Goal: Information Seeking & Learning: Learn about a topic

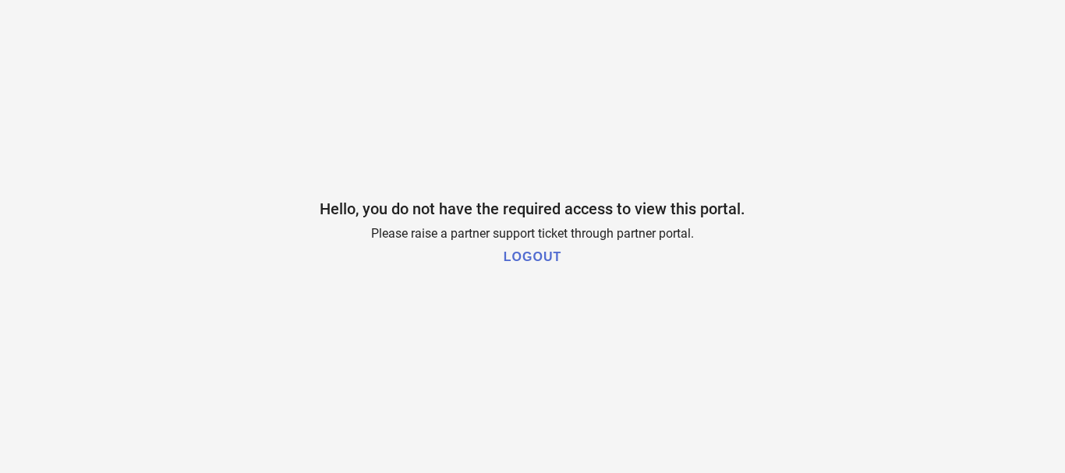
click at [528, 256] on h1 "LOGOUT" at bounding box center [533, 257] width 58 height 14
click at [537, 258] on h1 "LOGOUT" at bounding box center [533, 257] width 58 height 14
click at [533, 264] on h1 "LOGOUT" at bounding box center [533, 257] width 58 height 14
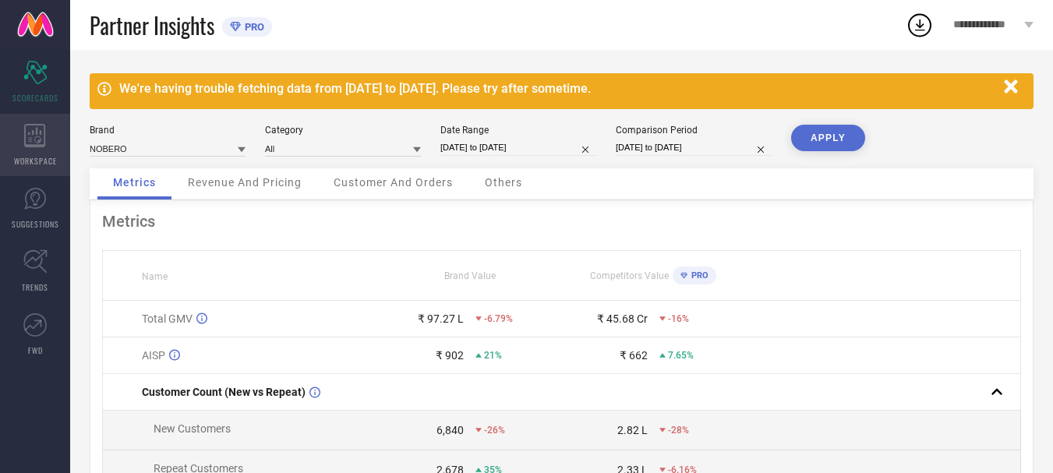
click at [41, 135] on icon at bounding box center [35, 135] width 22 height 23
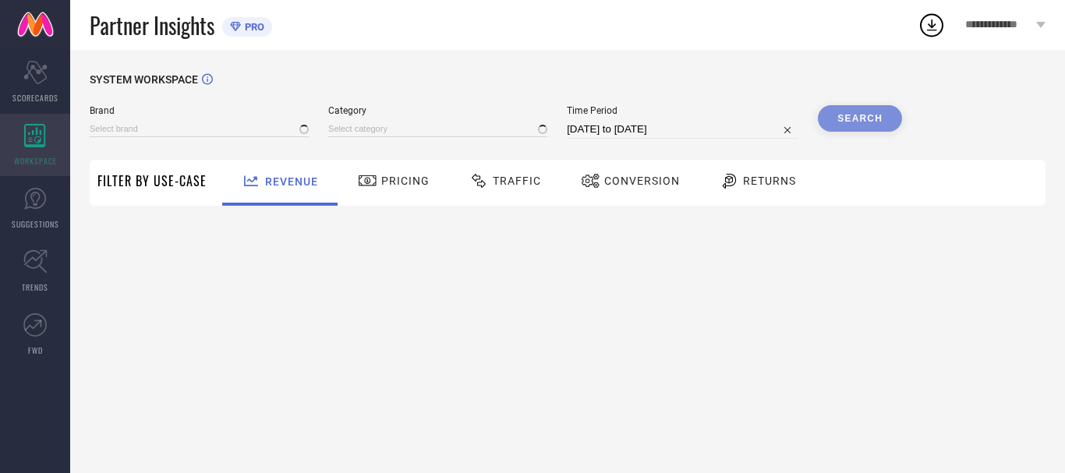
type input "NOBERO"
type input "All"
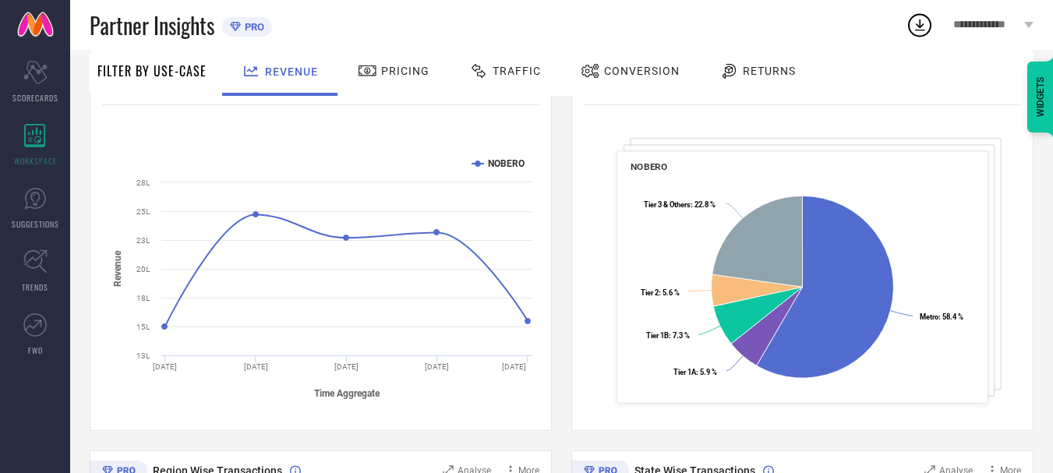
scroll to position [228, 0]
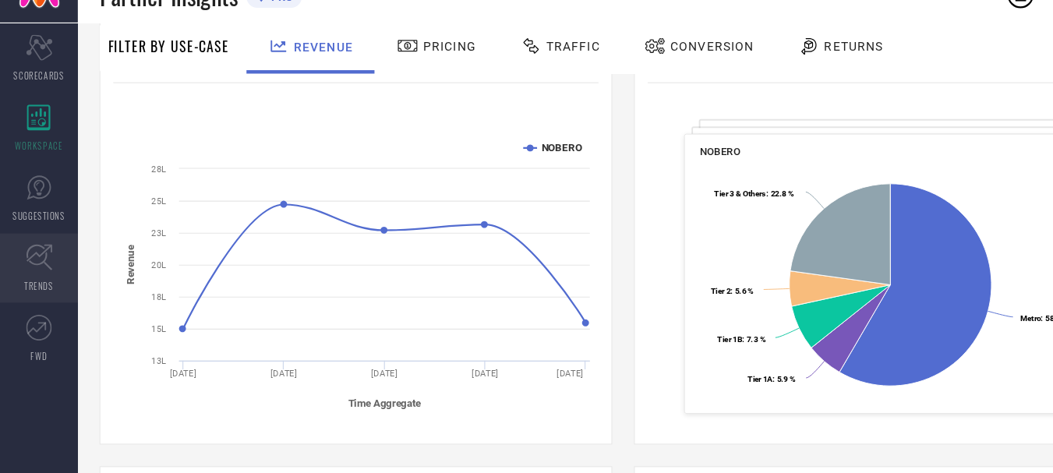
click at [47, 267] on icon at bounding box center [35, 262] width 24 height 24
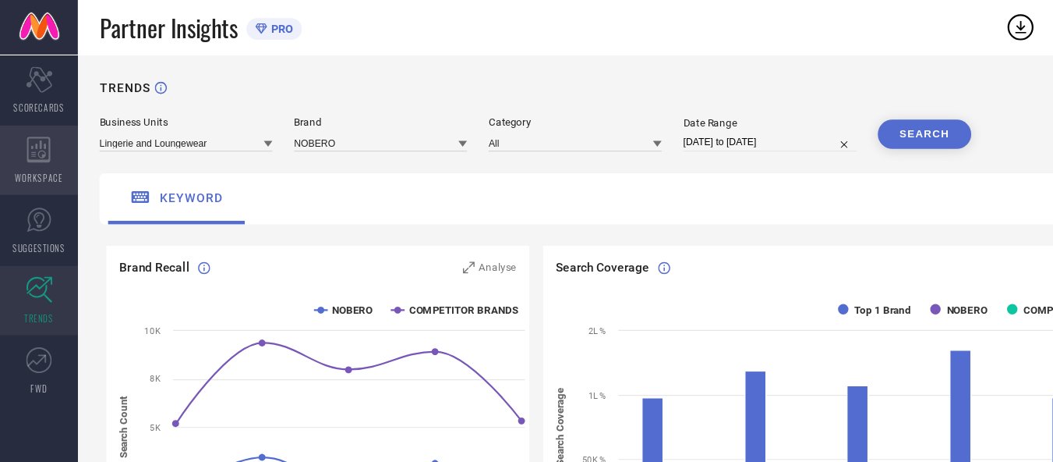
click at [28, 140] on icon at bounding box center [35, 135] width 22 height 23
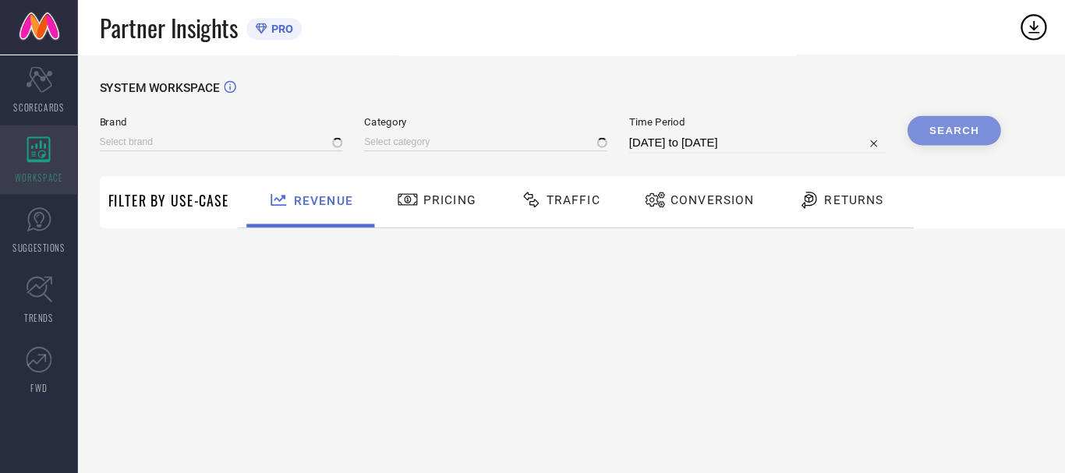
type input "NOBERO"
type input "All"
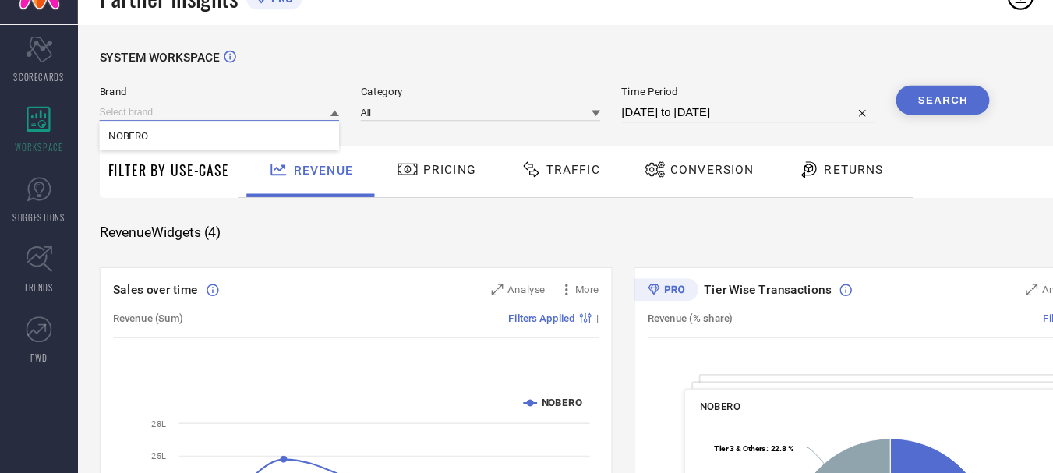
click at [222, 128] on input at bounding box center [198, 129] width 216 height 16
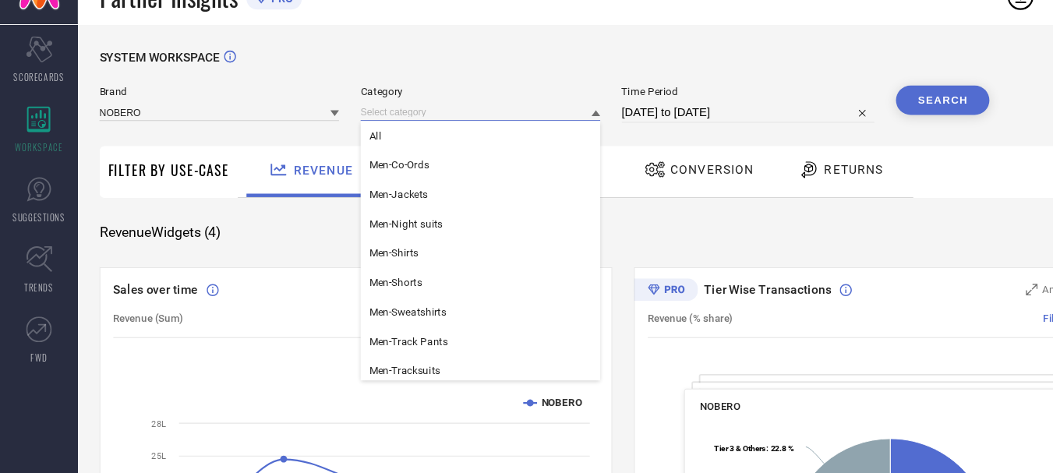
click at [405, 122] on input at bounding box center [433, 129] width 216 height 16
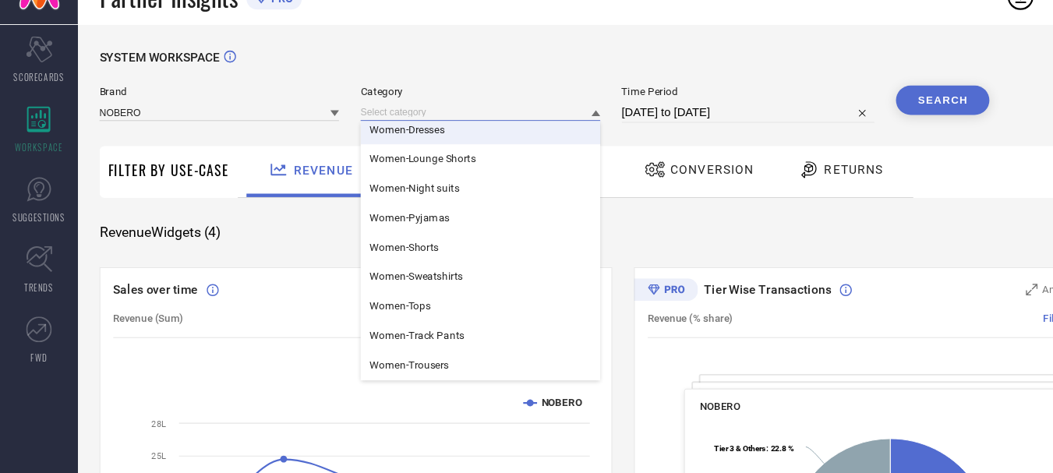
scroll to position [356, 0]
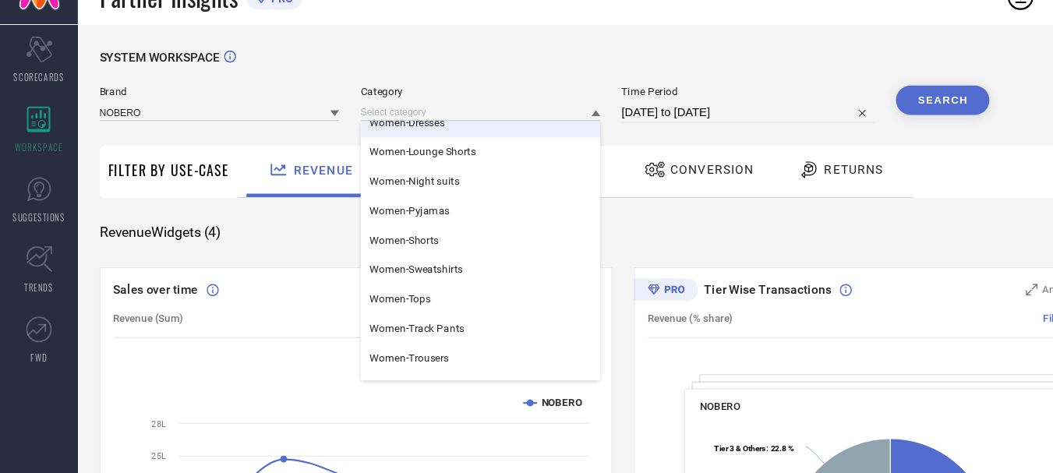
click at [555, 108] on div "Brand NOBERO Category Men-Trousers Men-Tshirts Unisex-Sweatshirts Women-Co-Ords…" at bounding box center [491, 122] width 802 height 34
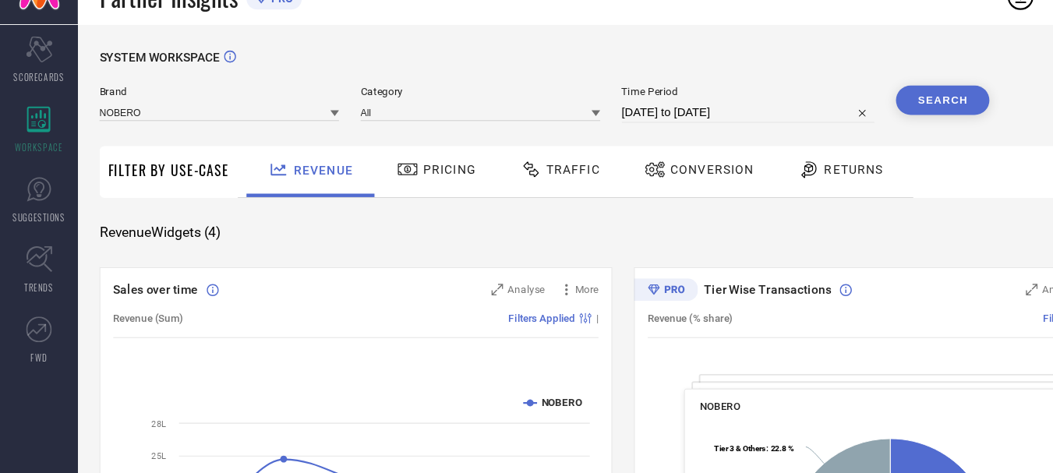
click at [488, 186] on div at bounding box center [480, 181] width 23 height 19
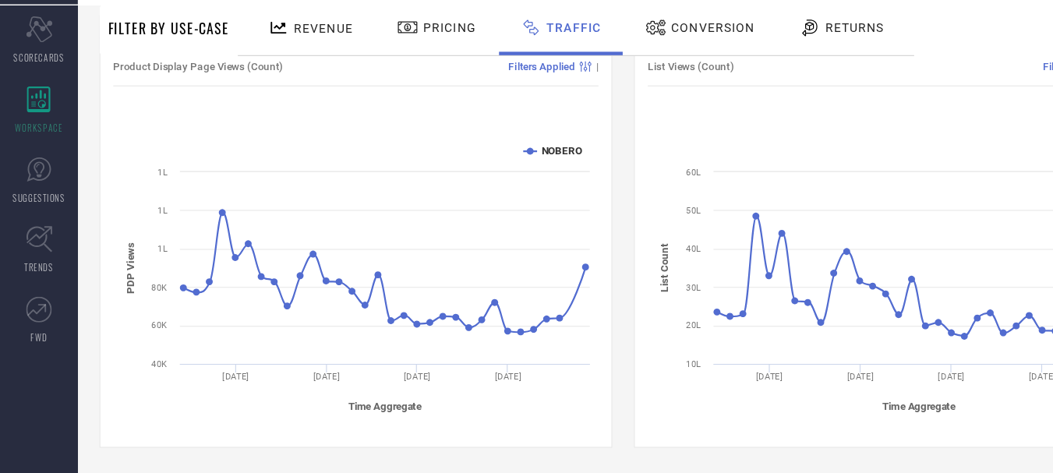
scroll to position [0, 0]
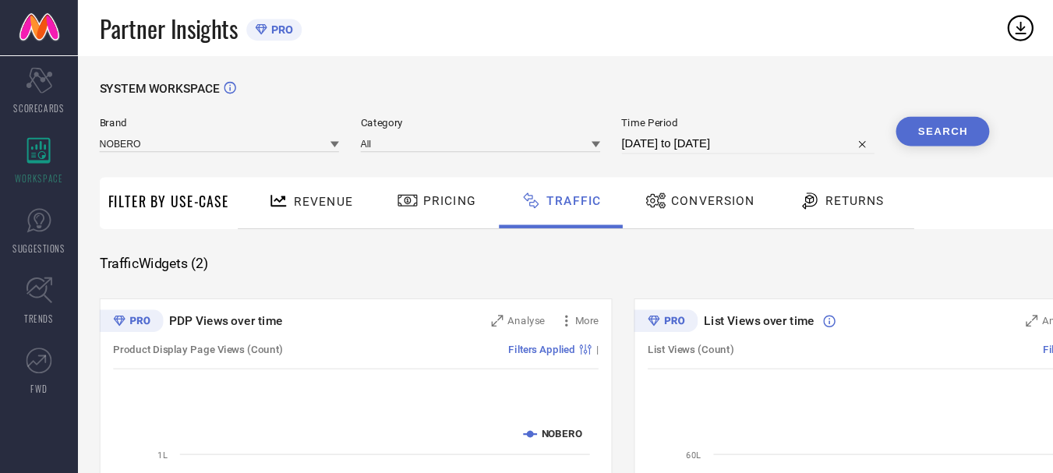
click at [664, 194] on div "Conversion" at bounding box center [631, 181] width 107 height 27
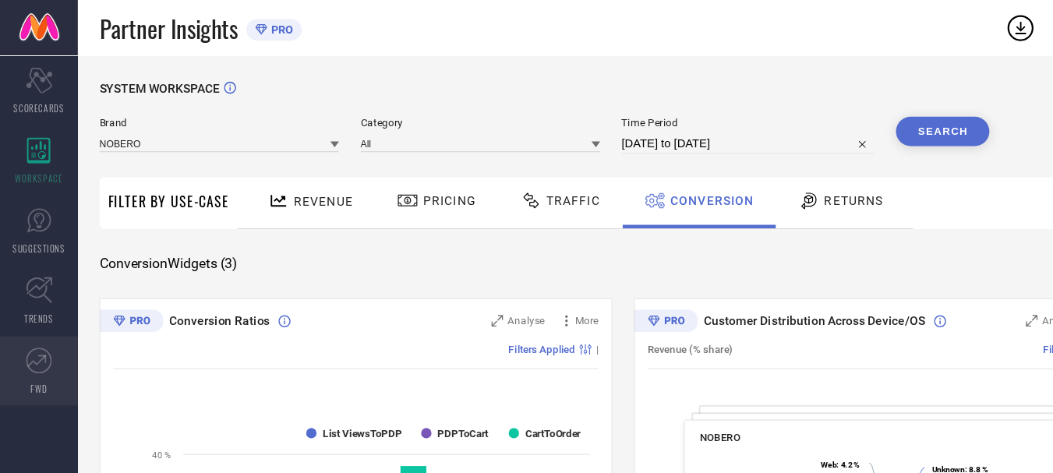
click at [37, 335] on icon at bounding box center [34, 324] width 23 height 23
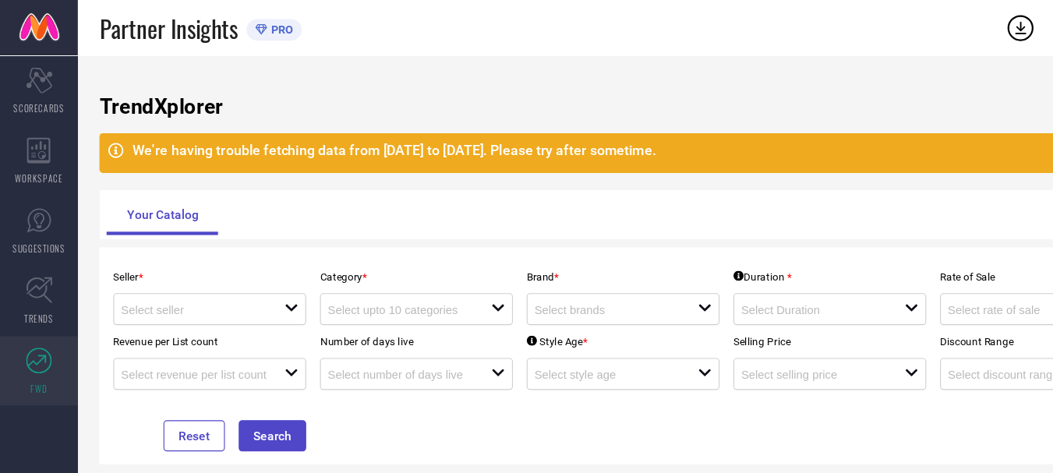
scroll to position [68, 0]
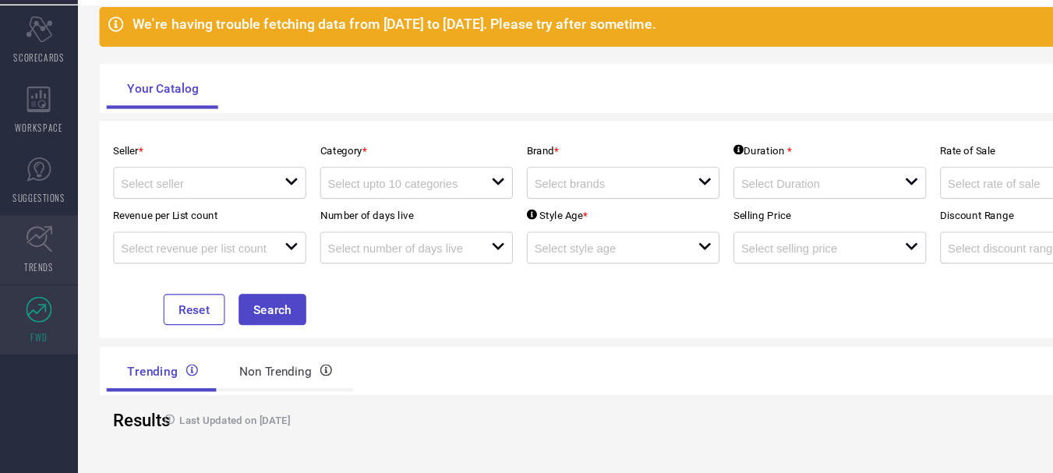
click at [35, 284] on span "TRENDS" at bounding box center [35, 287] width 27 height 12
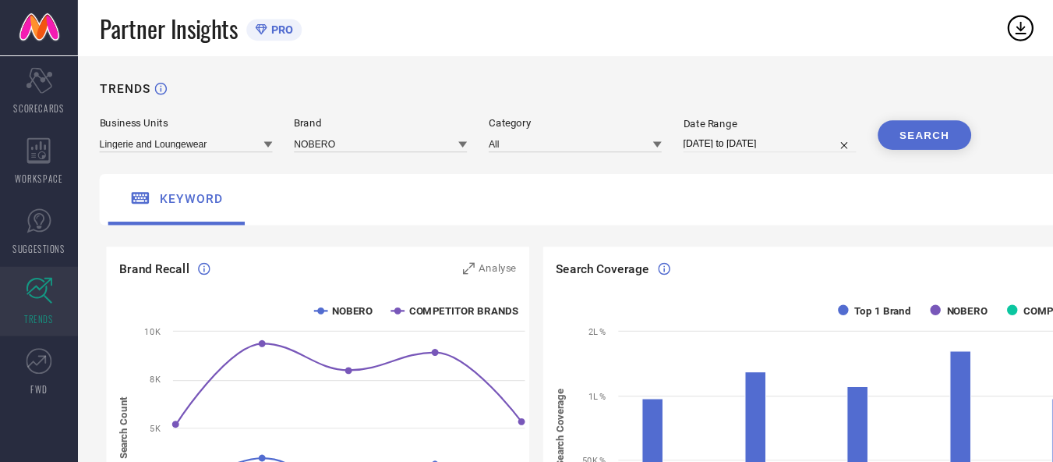
drag, startPoint x: 20, startPoint y: 0, endPoint x: 503, endPoint y: 77, distance: 488.8
click at [503, 77] on div "TRENDS" at bounding box center [562, 89] width 944 height 32
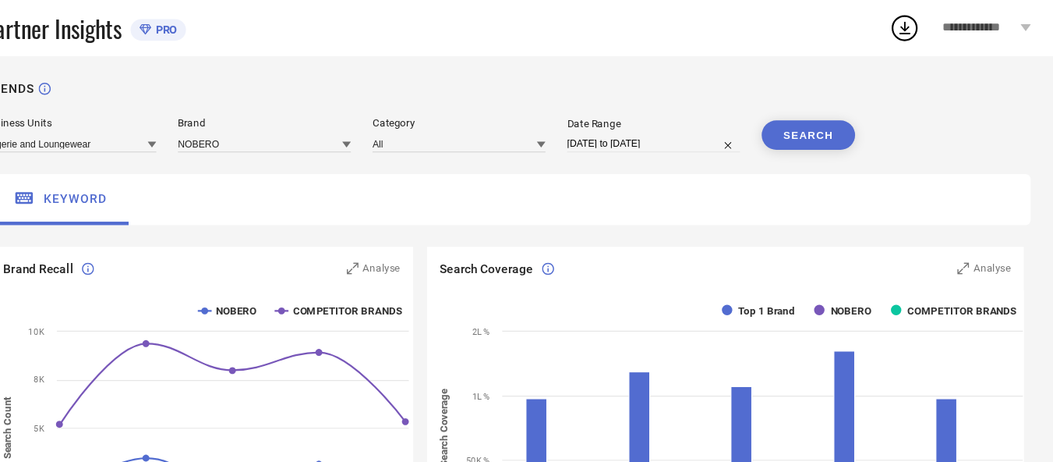
scroll to position [0, 11]
click at [1020, 34] on div "**********" at bounding box center [993, 25] width 119 height 50
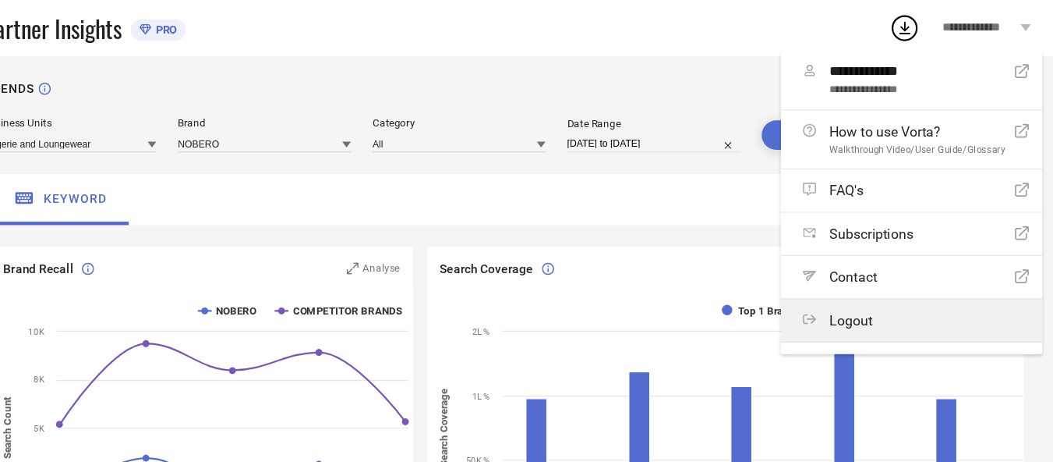
click at [887, 292] on span "Logout" at bounding box center [871, 288] width 39 height 15
click at [0, 0] on button "Logout" at bounding box center [0, 0] width 0 height 0
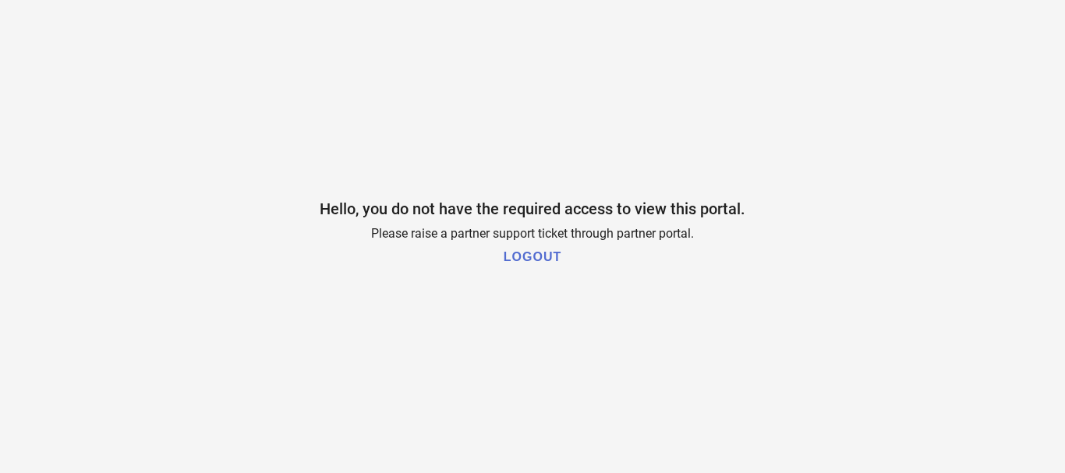
click at [545, 251] on h1 "LOGOUT" at bounding box center [533, 257] width 58 height 14
